Goal: Information Seeking & Learning: Understand process/instructions

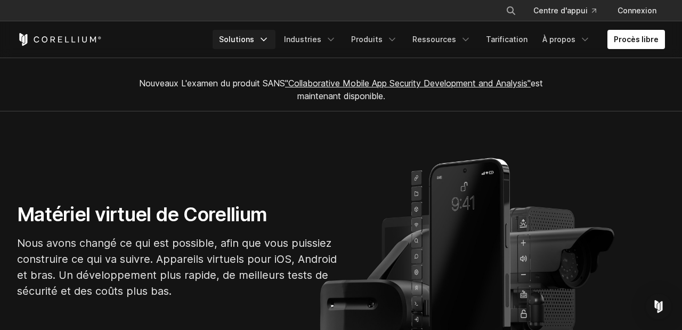
click at [249, 39] on link "Solutions" at bounding box center [244, 39] width 63 height 19
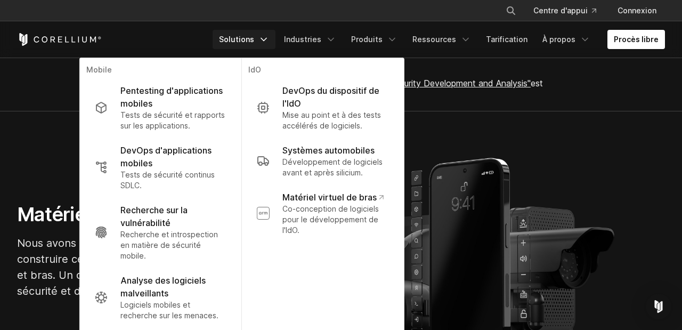
click at [249, 39] on link "Solutions" at bounding box center [244, 39] width 63 height 19
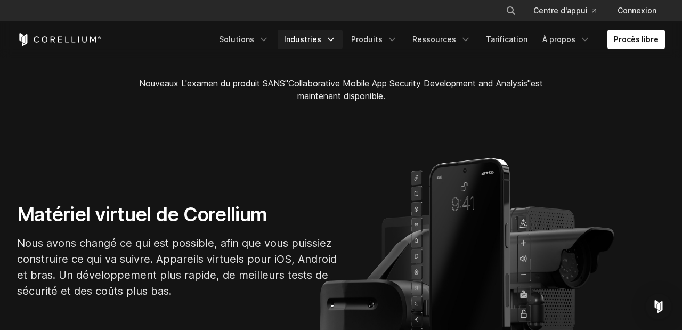
click at [308, 38] on link "Industries" at bounding box center [310, 39] width 65 height 19
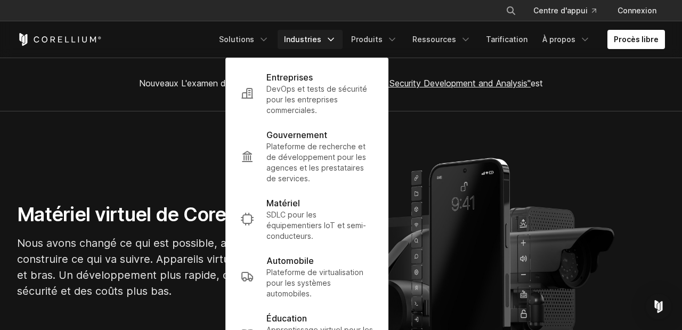
click at [308, 38] on link "Industries" at bounding box center [310, 39] width 65 height 19
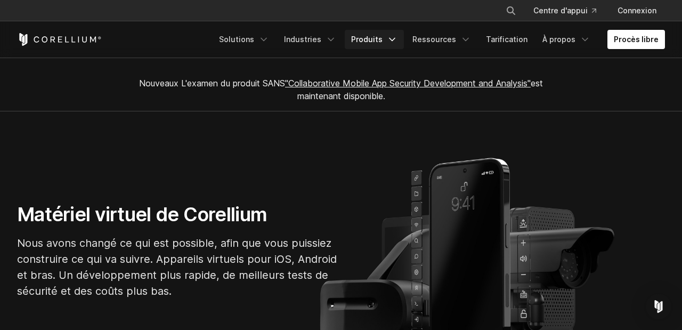
click at [387, 41] on link "Produits" at bounding box center [374, 39] width 59 height 19
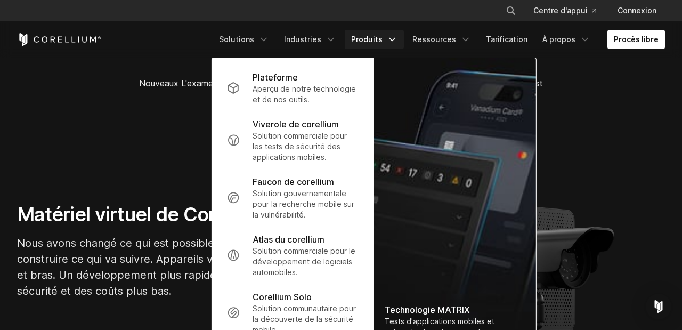
click at [387, 41] on link "Produits" at bounding box center [374, 39] width 59 height 19
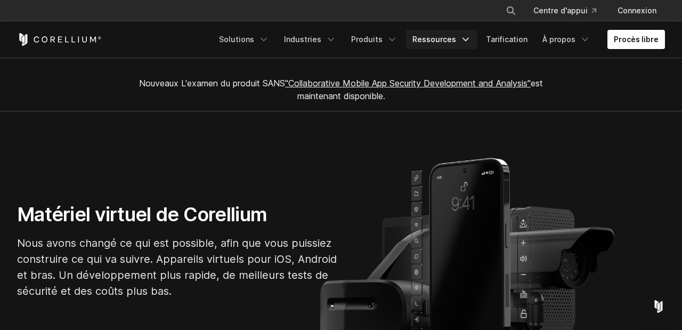
click at [451, 39] on link "Ressources" at bounding box center [441, 39] width 71 height 19
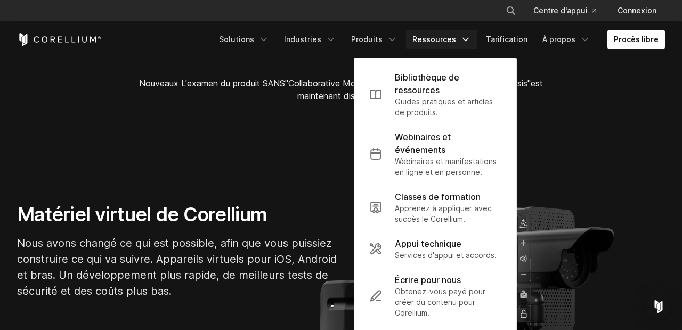
click at [451, 39] on link "Ressources" at bounding box center [441, 39] width 71 height 19
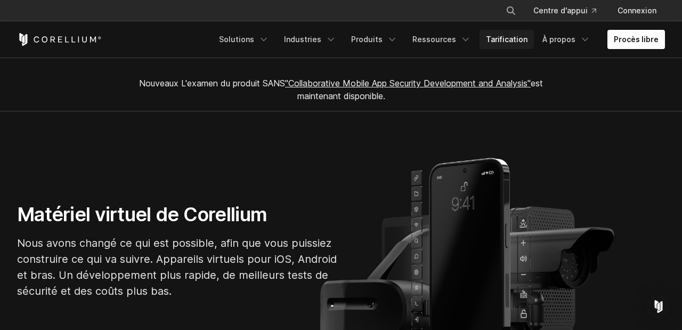
click at [516, 38] on link "Tarification" at bounding box center [507, 39] width 54 height 19
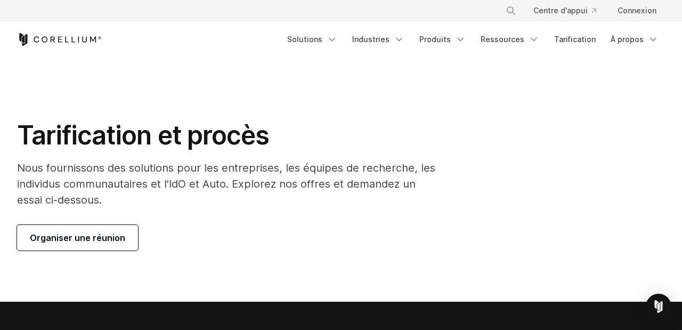
click at [76, 38] on icon "Maison du corellium" at bounding box center [59, 39] width 85 height 13
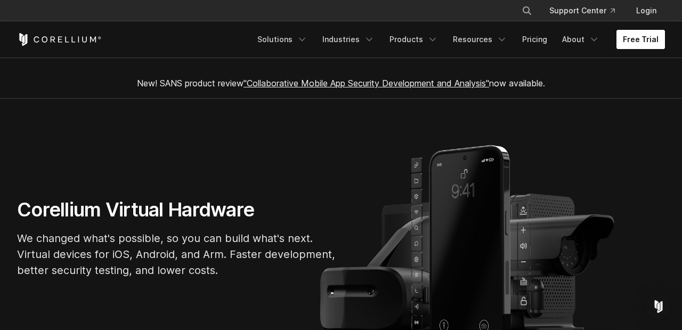
click at [649, 38] on link "Free Trial" at bounding box center [641, 39] width 49 height 19
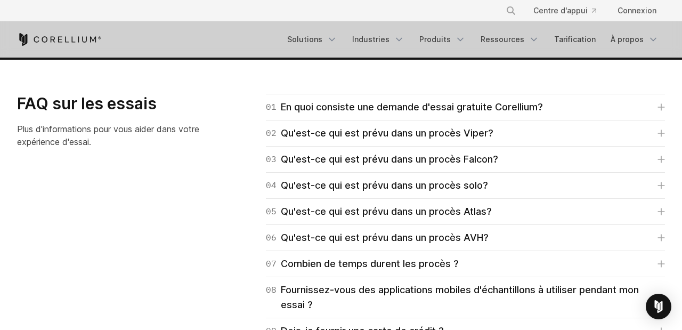
scroll to position [1579, 0]
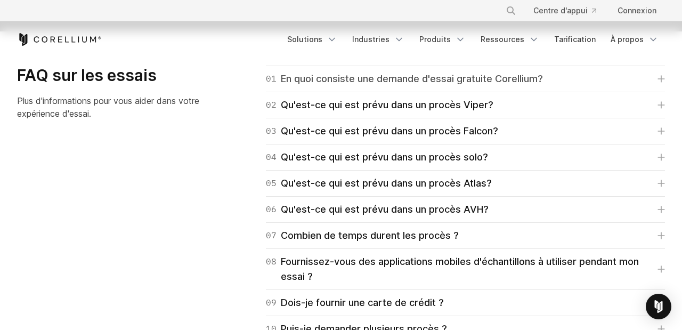
click at [466, 71] on div "01 En quoi consiste une demande d'essai gratuite Corellium?" at bounding box center [404, 78] width 277 height 15
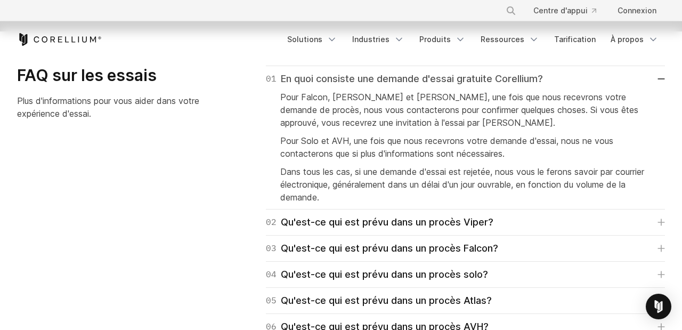
click at [466, 71] on div "01 En quoi consiste une demande d'essai gratuite Corellium?" at bounding box center [404, 78] width 277 height 15
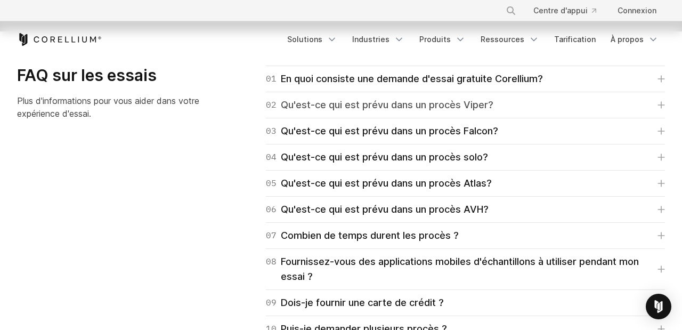
click at [462, 99] on div "02 Qu'est-ce qui est prévu dans un procès Viper?" at bounding box center [380, 105] width 228 height 15
